Goal: Task Accomplishment & Management: Manage account settings

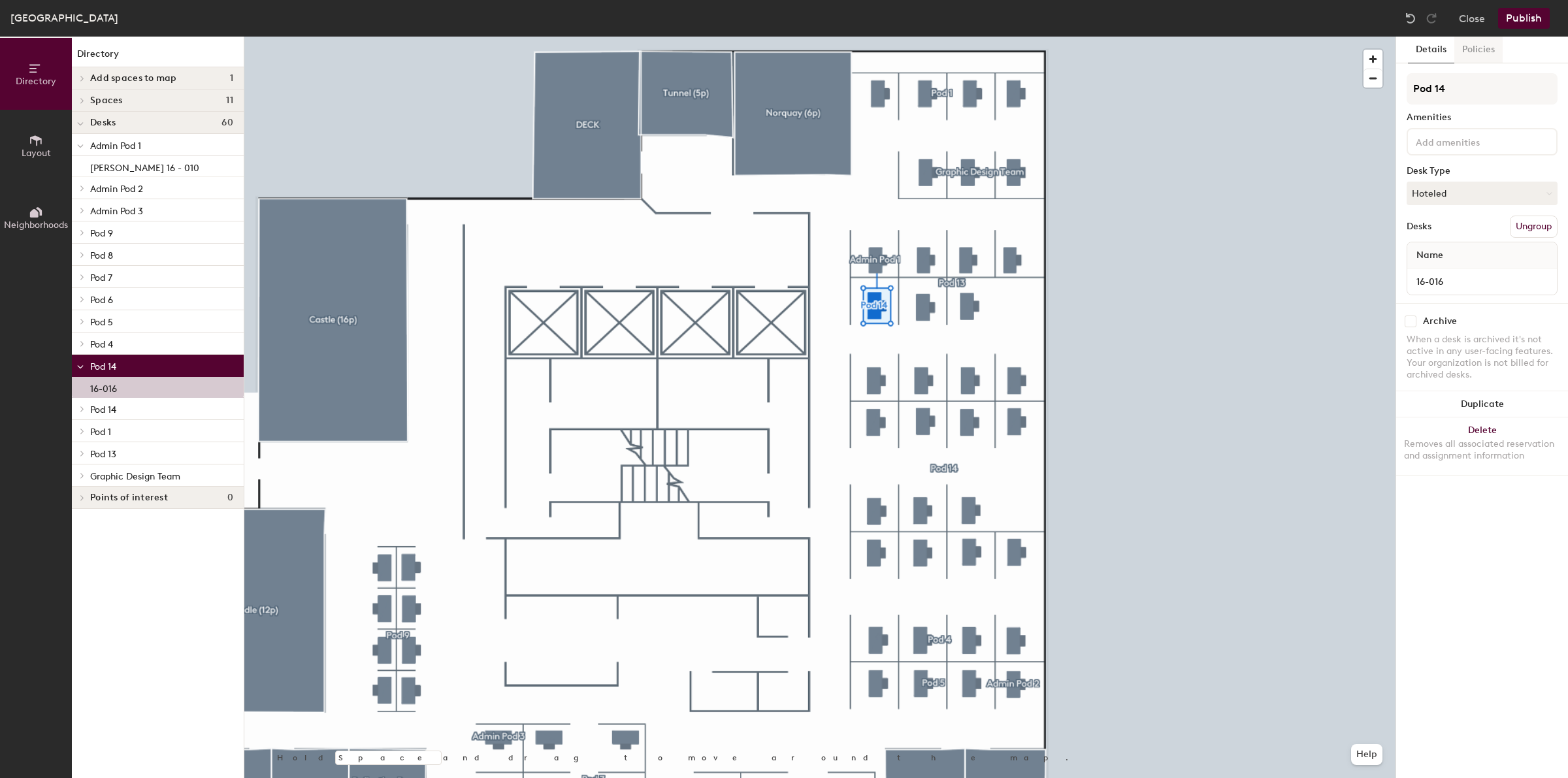
click at [1483, 49] on button "Policies" at bounding box center [1478, 50] width 48 height 27
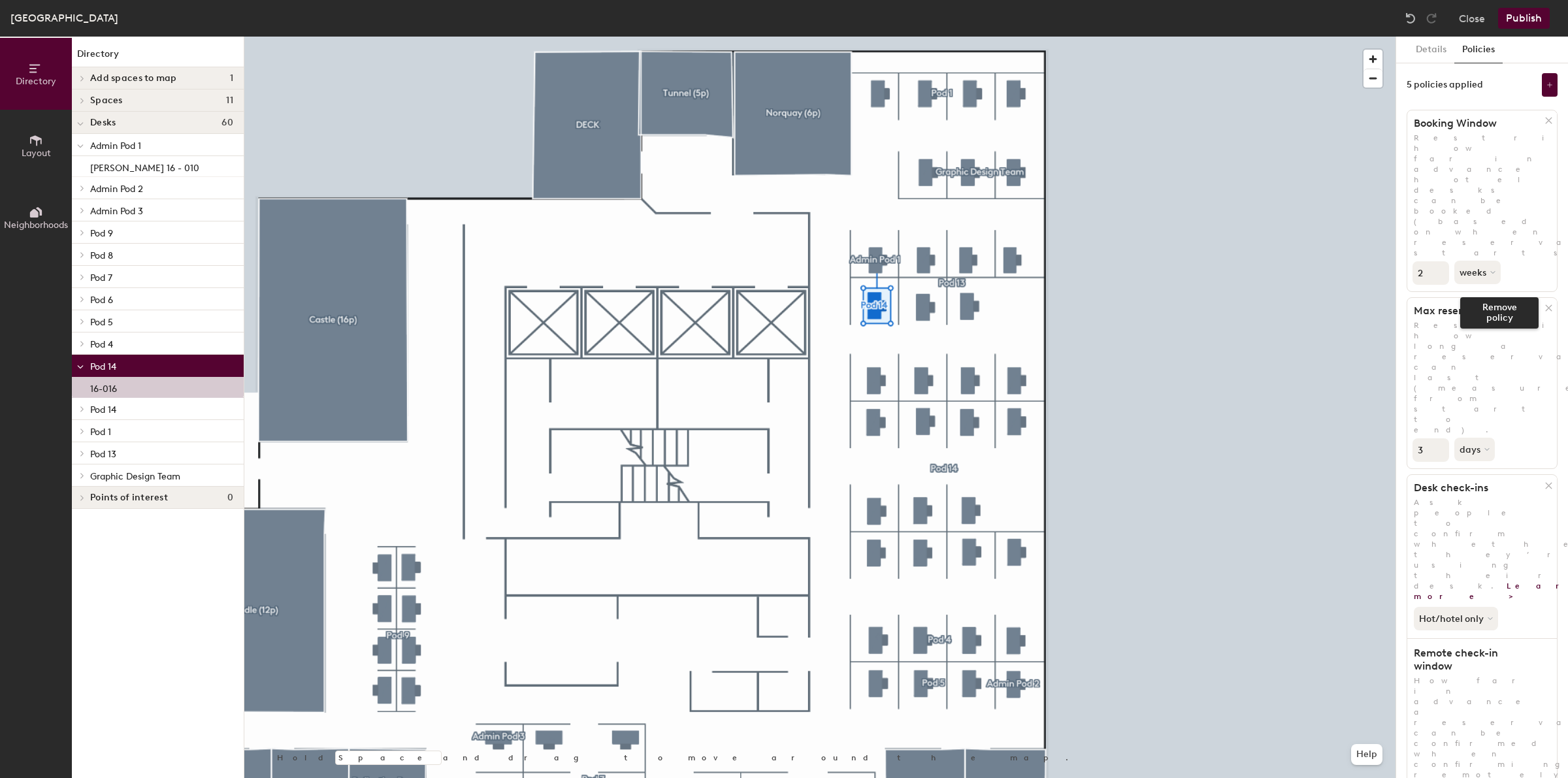
click at [1544, 303] on icon at bounding box center [1548, 307] width 10 height 10
click at [1545, 303] on icon at bounding box center [1548, 307] width 10 height 10
click at [1548, 464] on icon at bounding box center [1548, 468] width 10 height 10
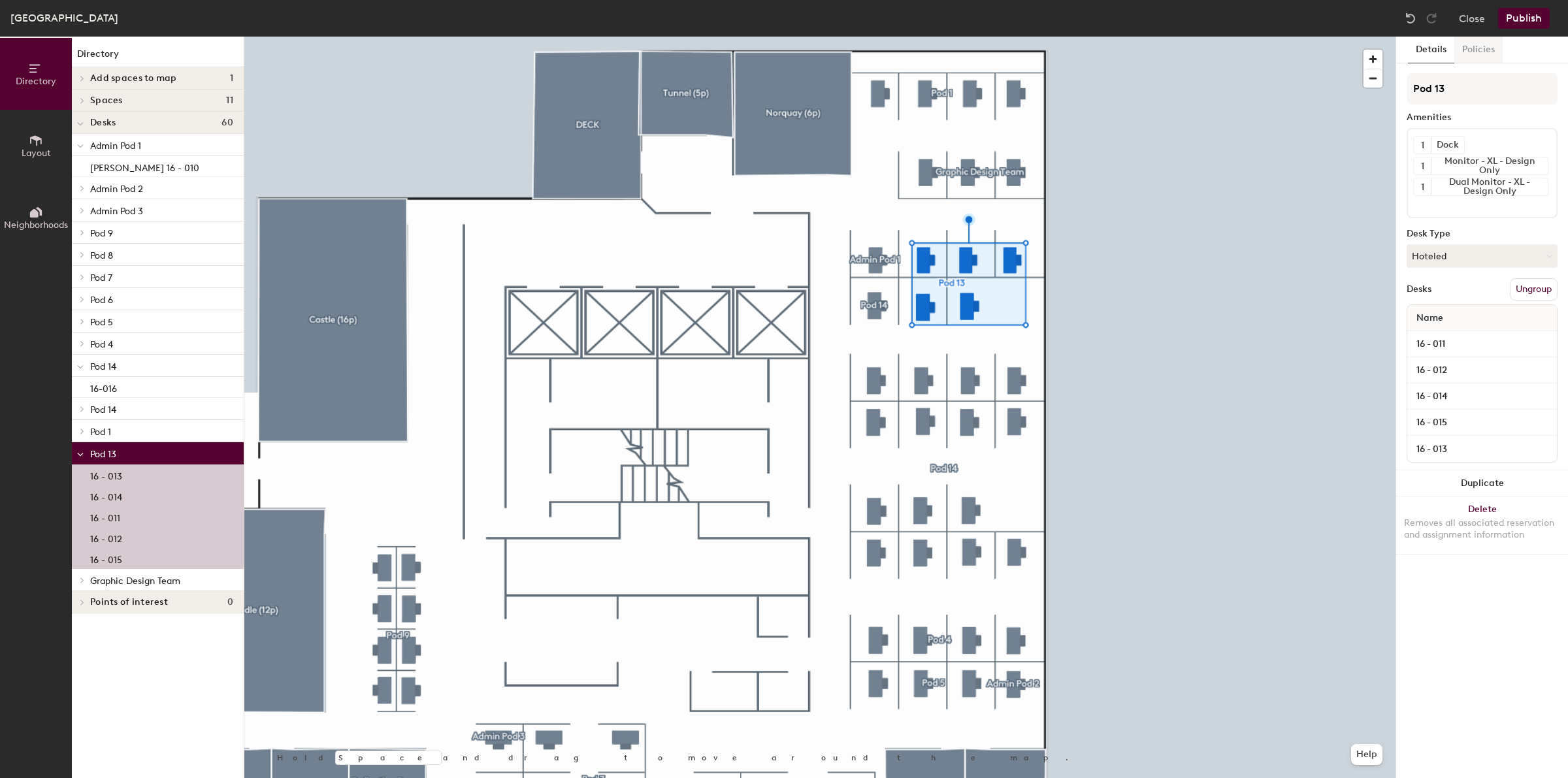
click at [1464, 55] on button "Policies" at bounding box center [1478, 50] width 48 height 27
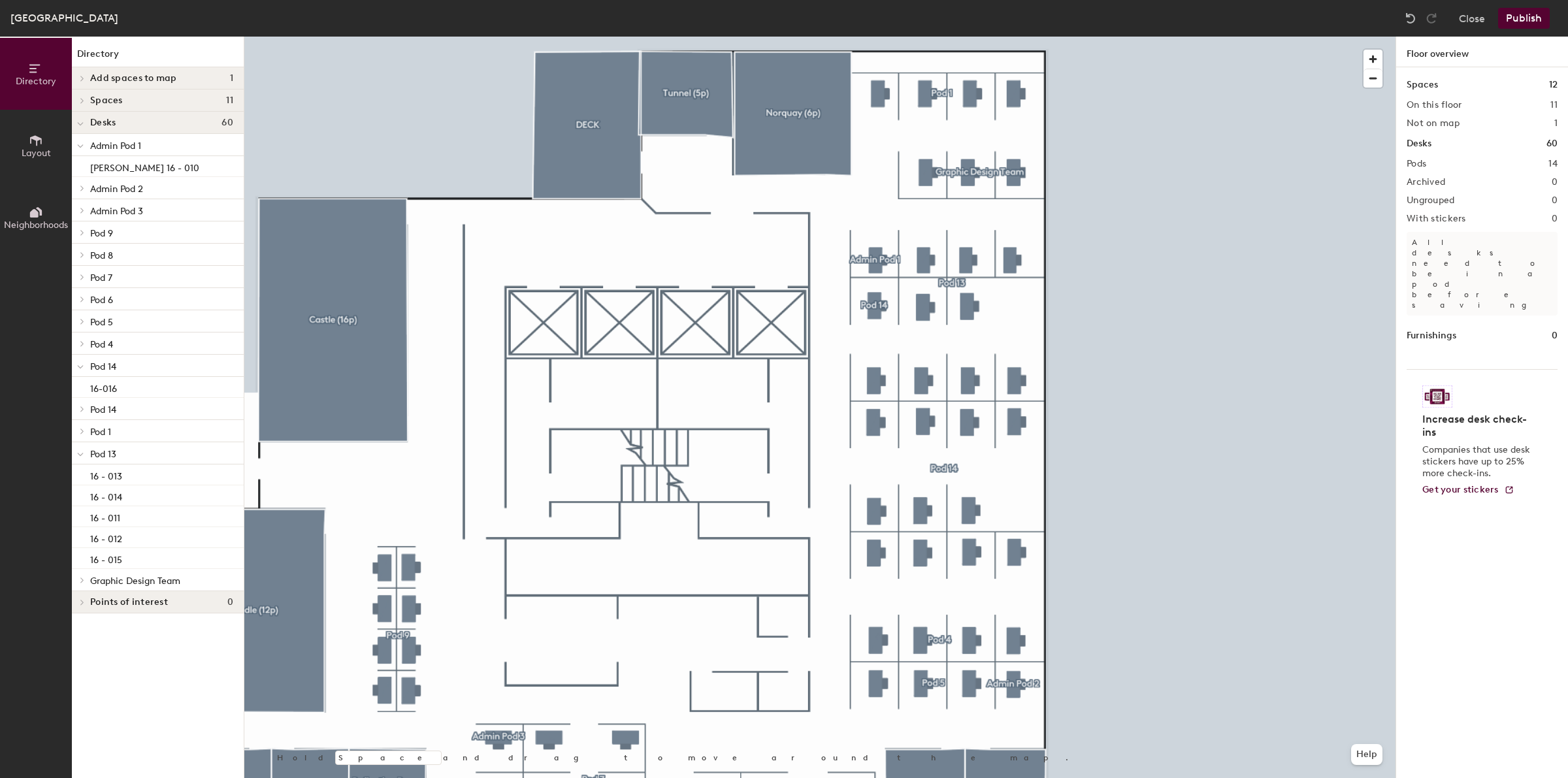
click at [969, 37] on div at bounding box center [820, 37] width 1151 height 0
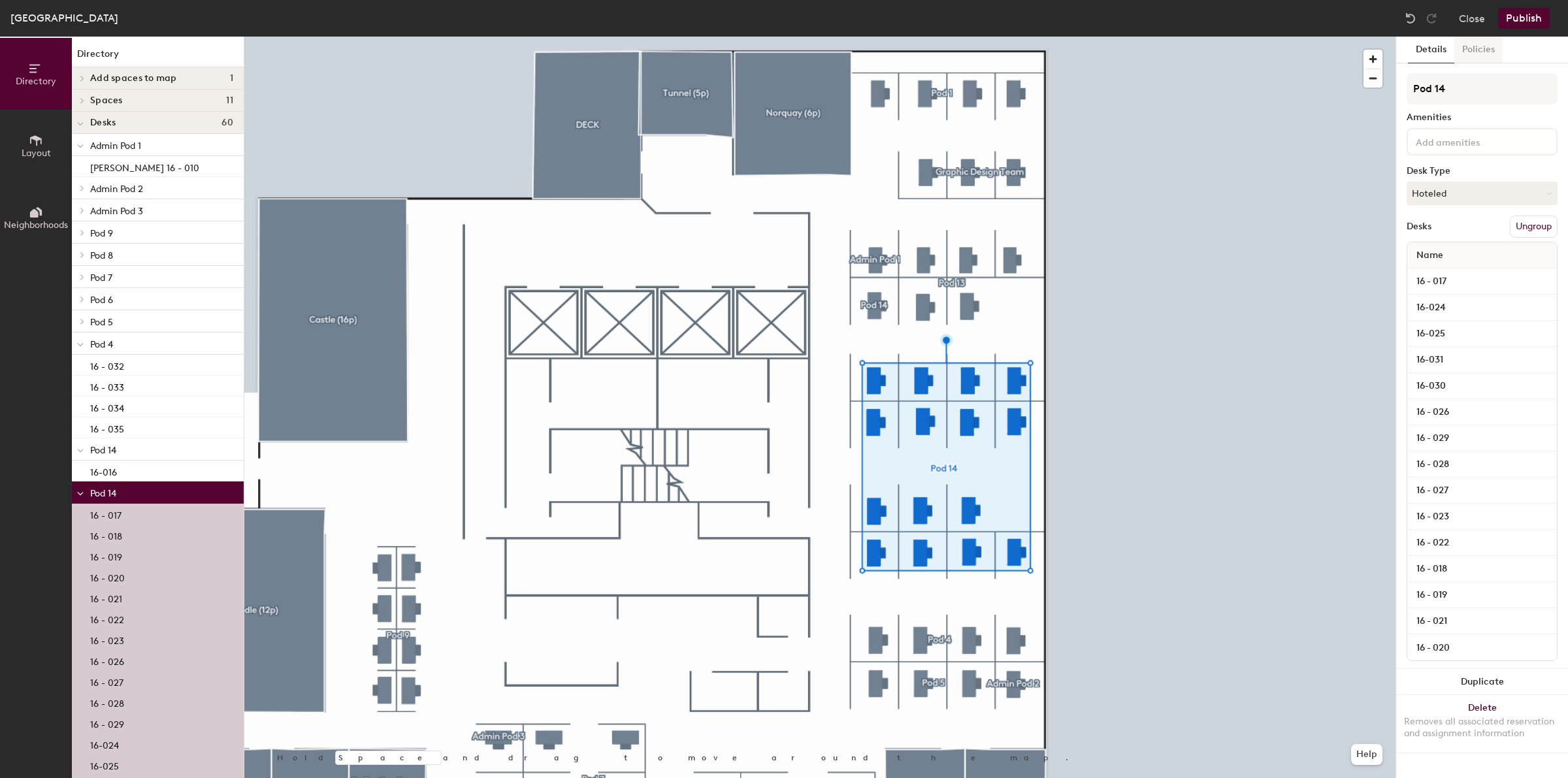
click at [1486, 50] on button "Policies" at bounding box center [1478, 50] width 48 height 27
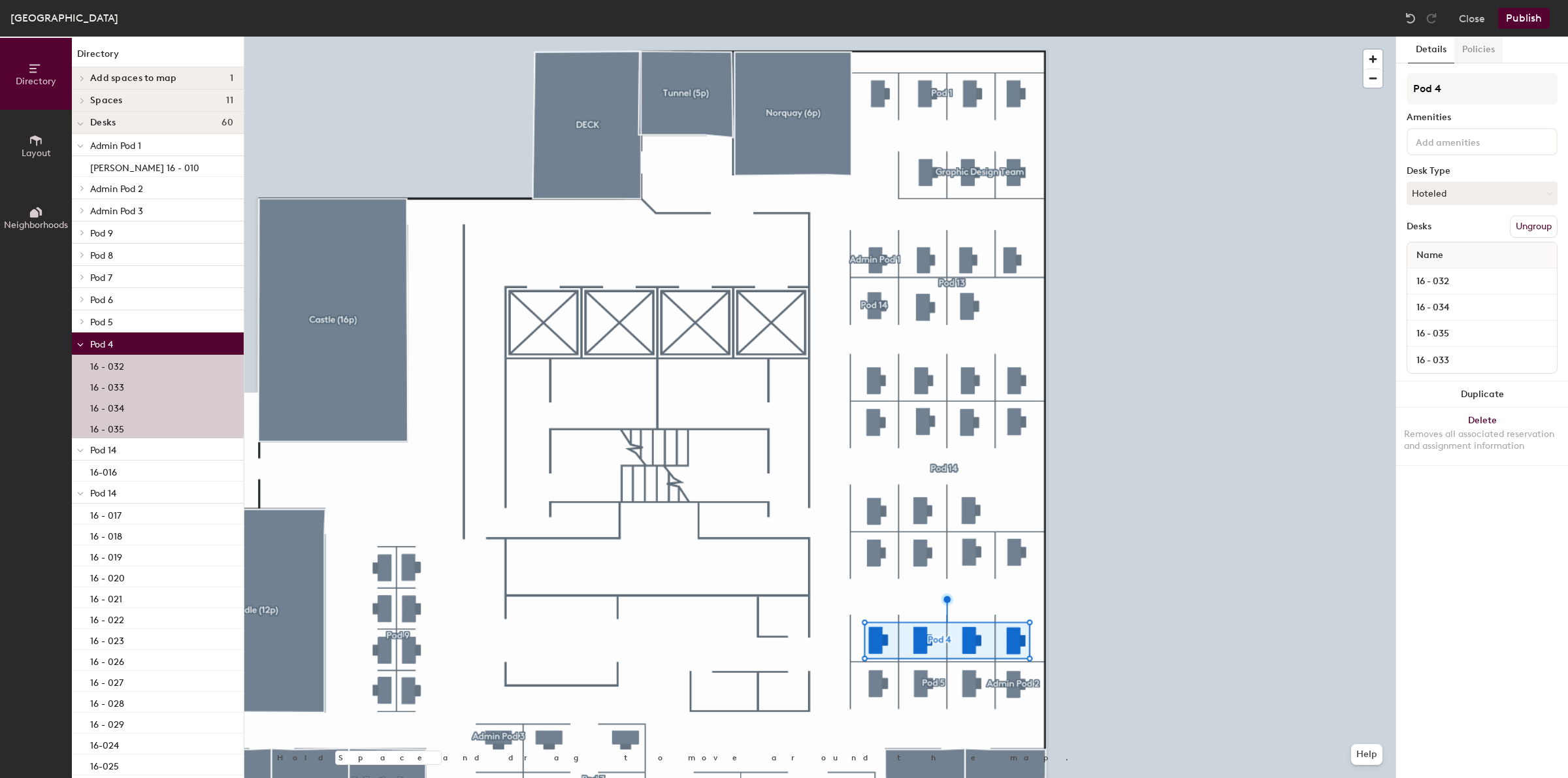
click at [1495, 53] on button "Policies" at bounding box center [1478, 50] width 48 height 27
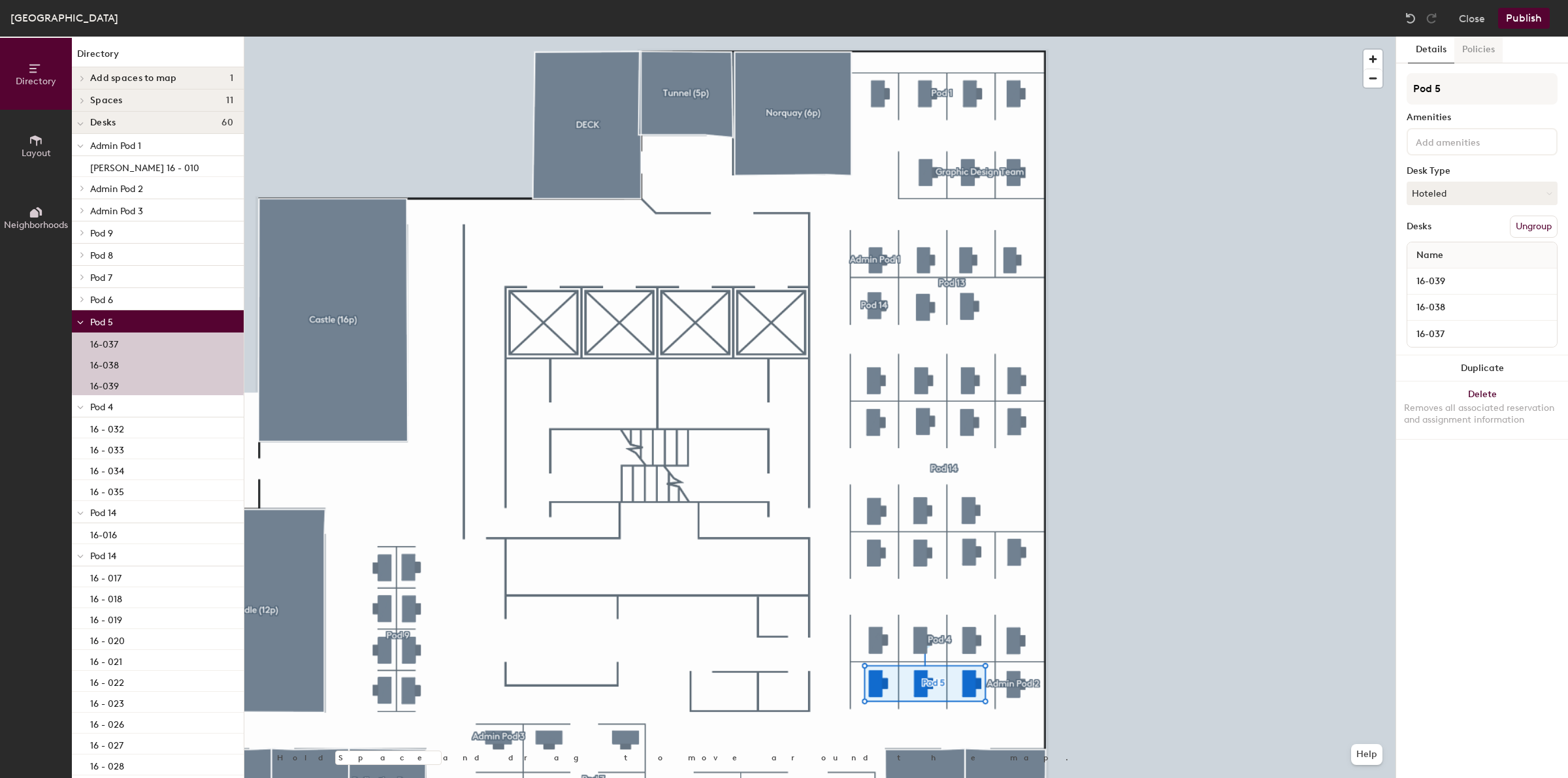
click at [1483, 50] on button "Policies" at bounding box center [1478, 50] width 48 height 27
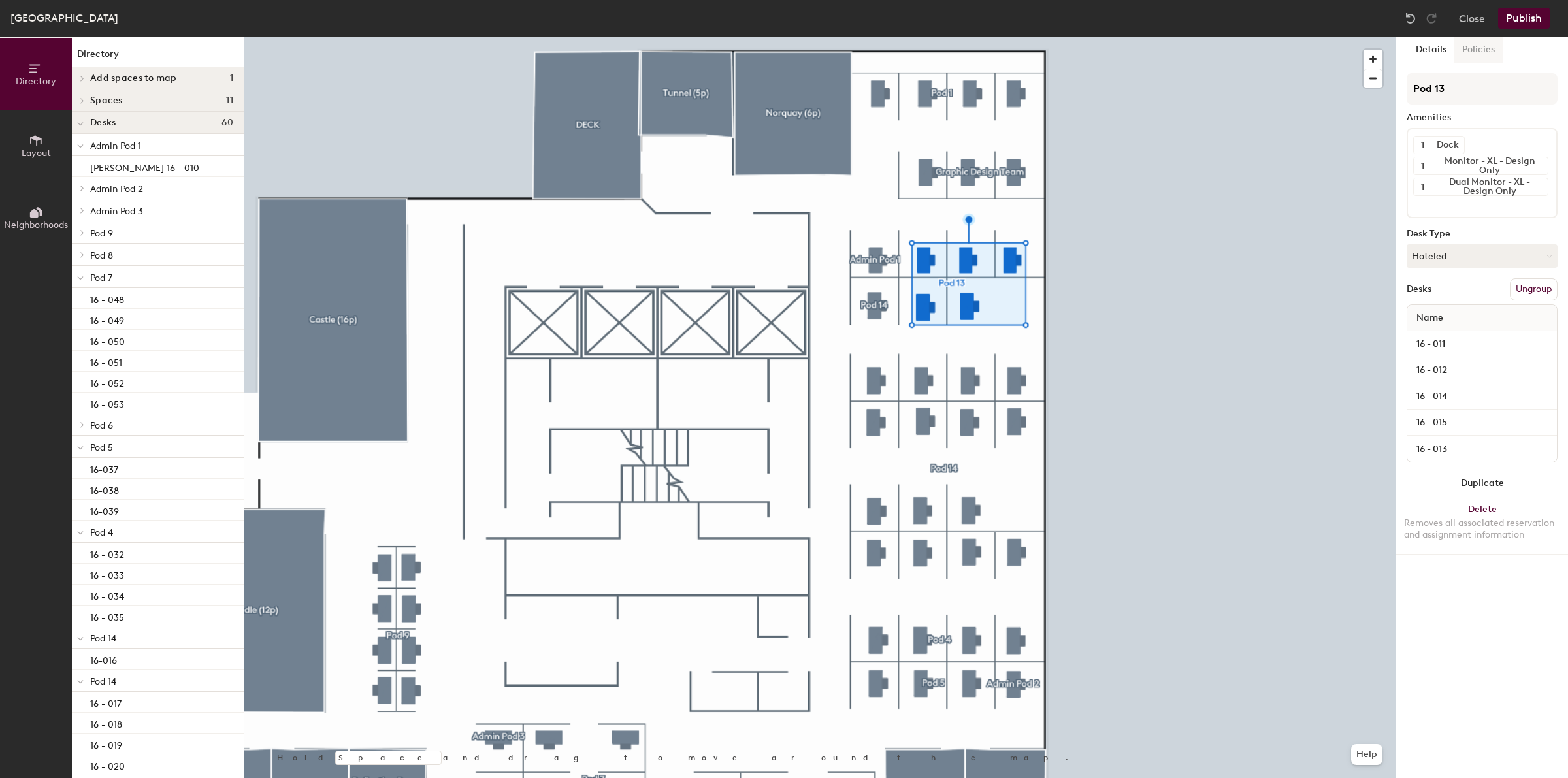
click at [1487, 46] on button "Policies" at bounding box center [1478, 50] width 48 height 27
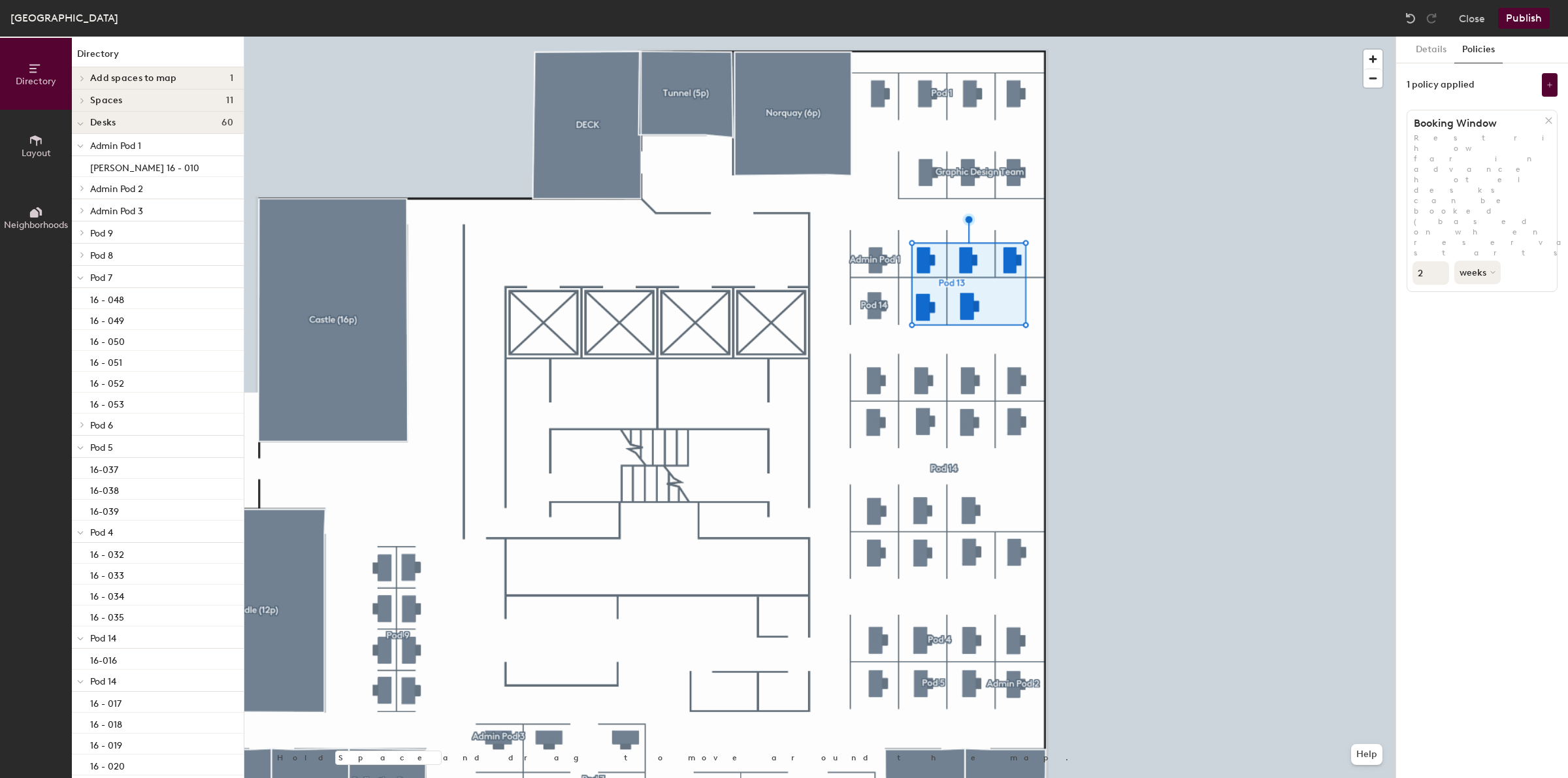
click at [1537, 17] on button "Publish" at bounding box center [1523, 18] width 52 height 21
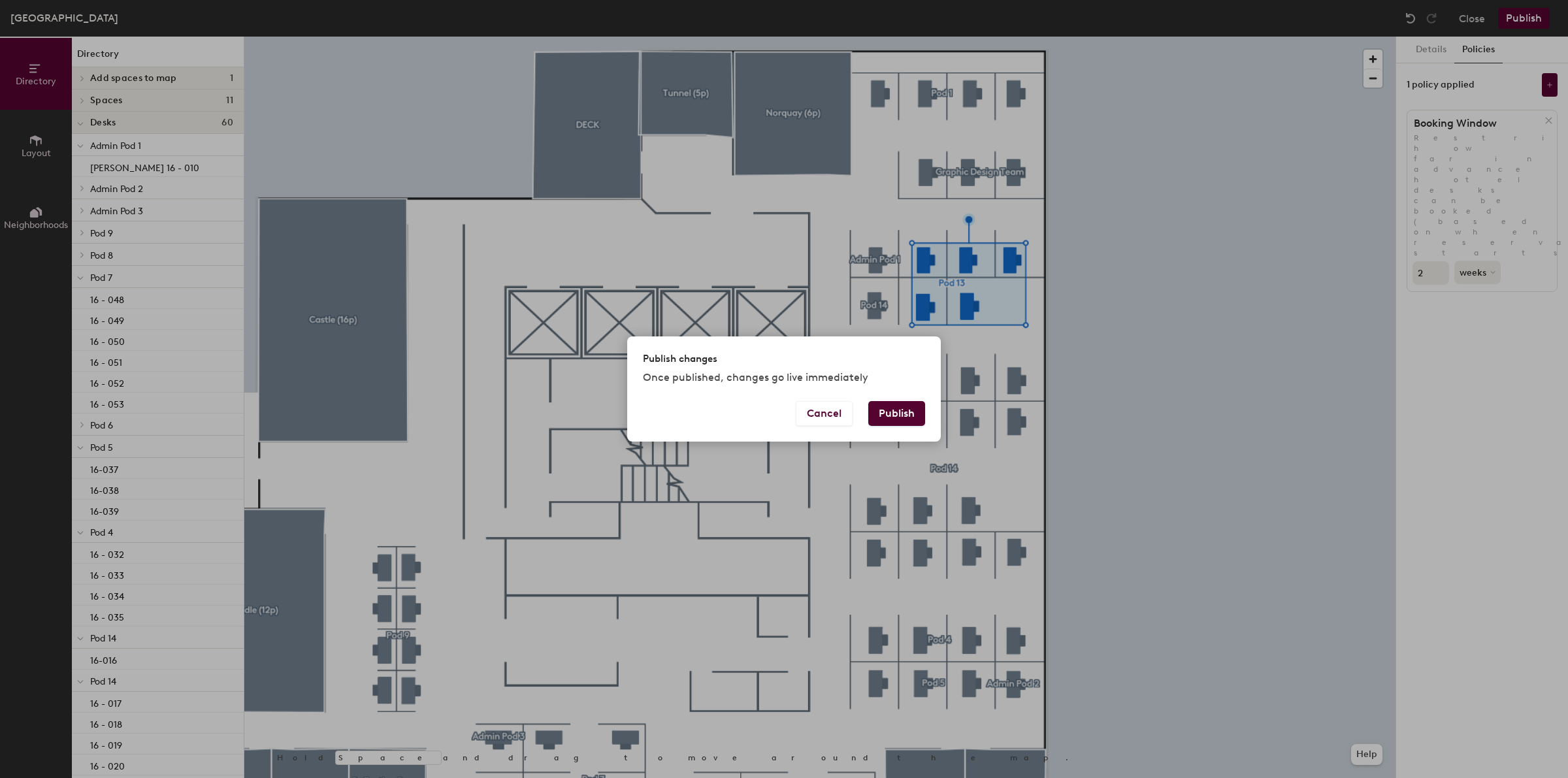
click at [901, 419] on button "Publish" at bounding box center [897, 414] width 57 height 25
